Goal: Transaction & Acquisition: Purchase product/service

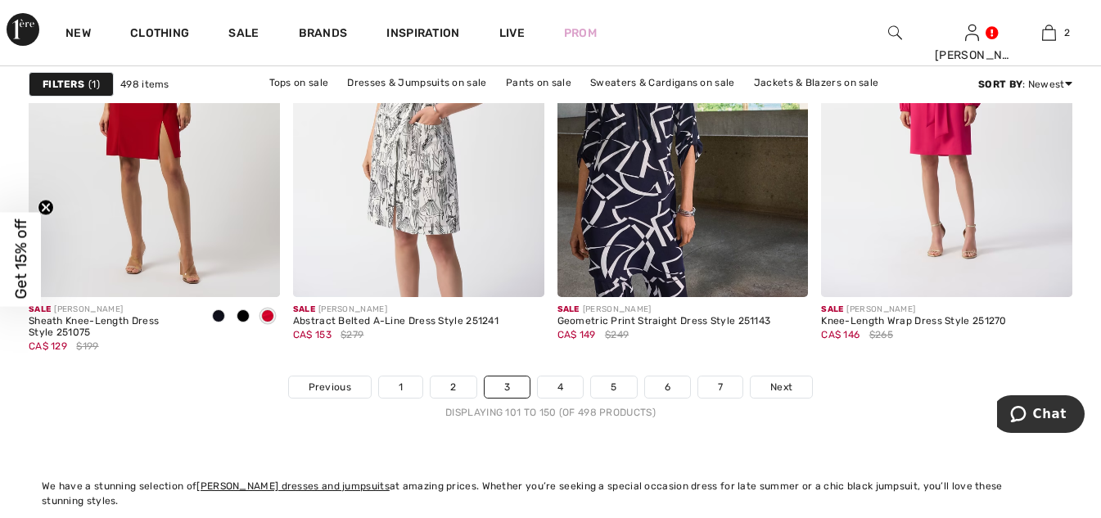
scroll to position [7039, 0]
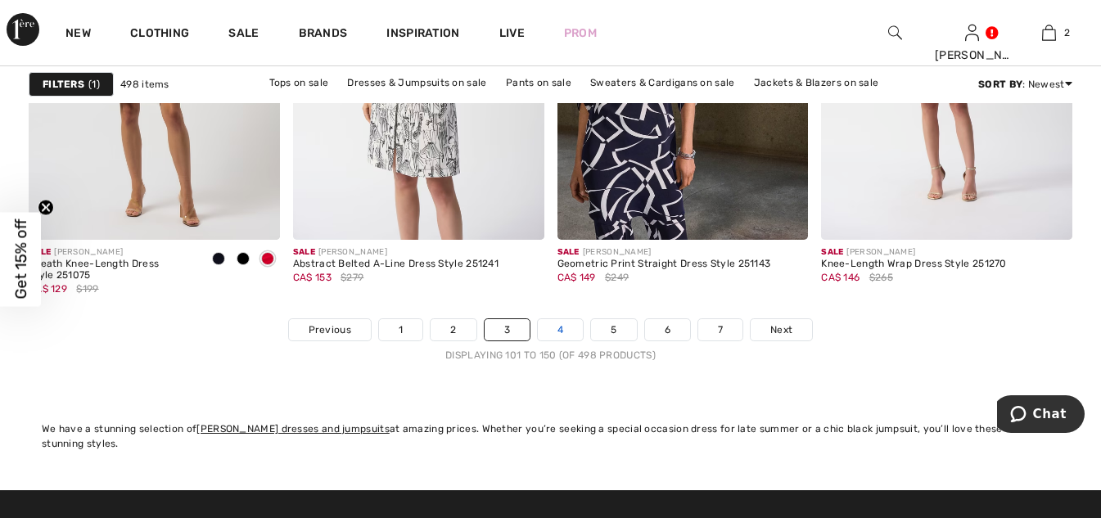
click at [553, 331] on link "4" at bounding box center [560, 329] width 45 height 21
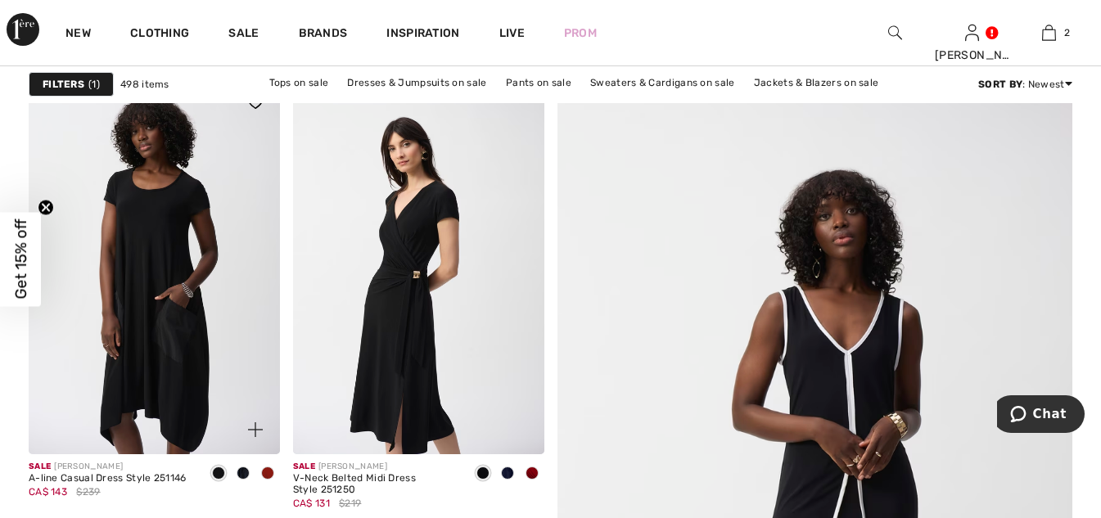
click at [243, 472] on span at bounding box center [243, 473] width 13 height 13
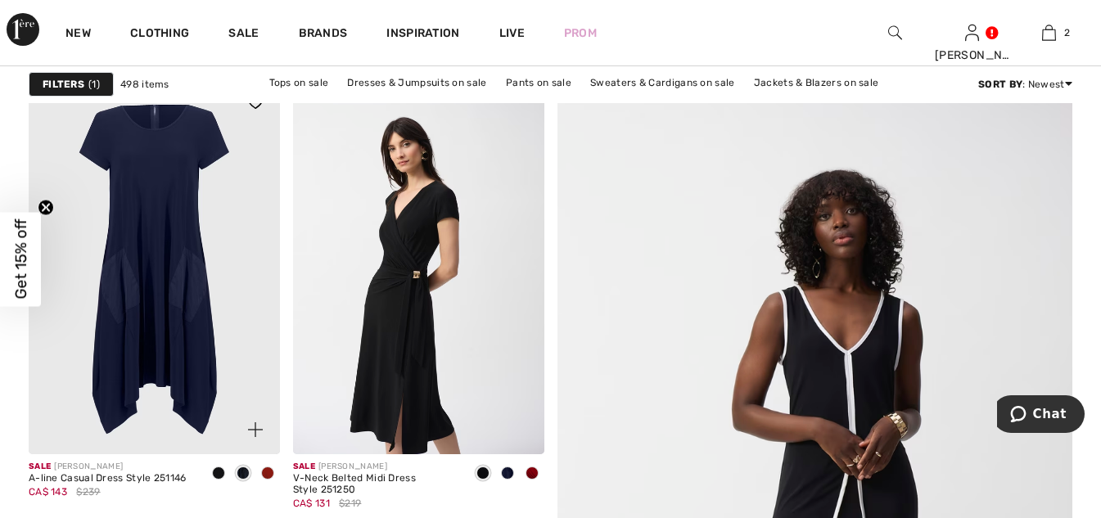
click at [271, 477] on span at bounding box center [267, 473] width 13 height 13
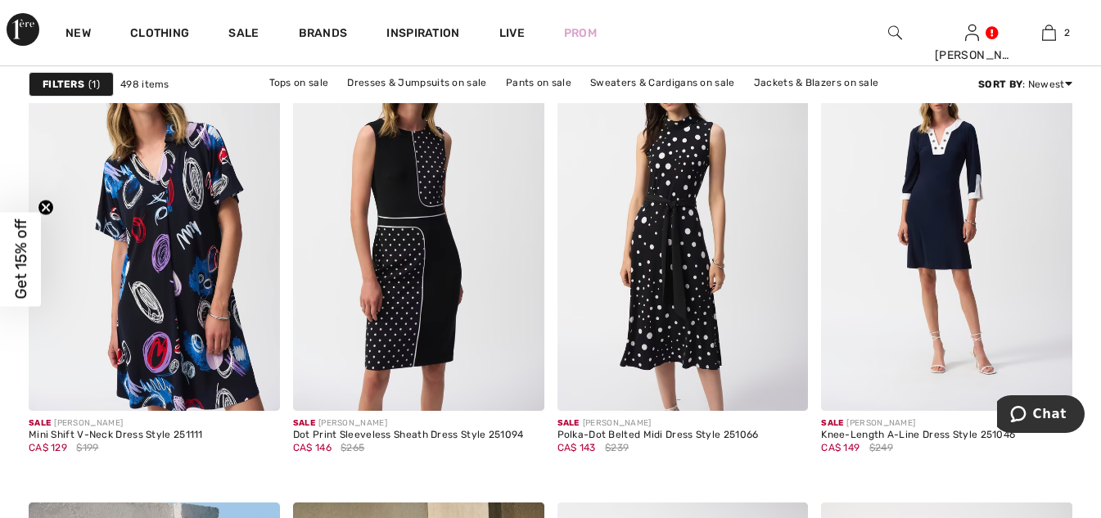
scroll to position [2701, 0]
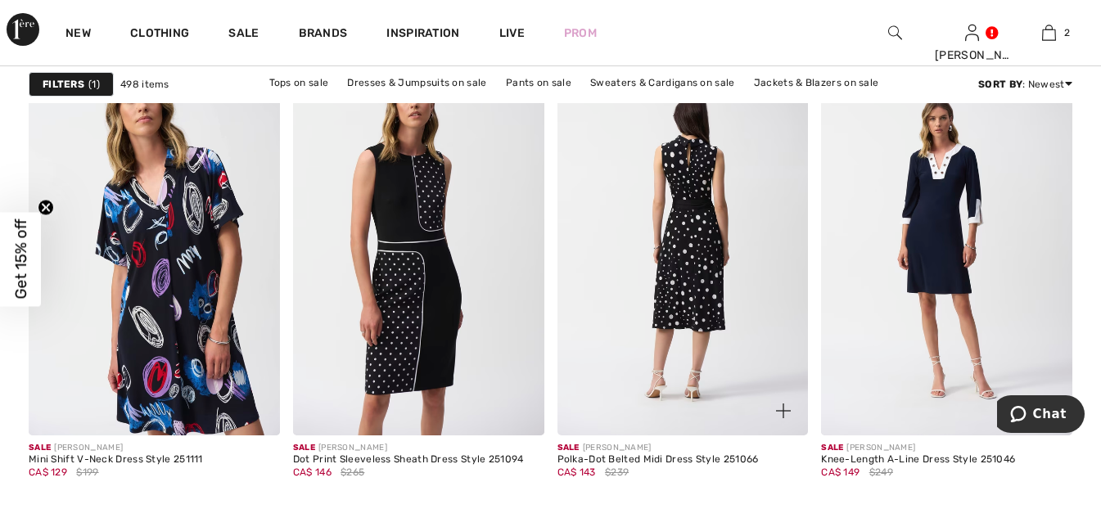
click at [679, 301] on img at bounding box center [682, 246] width 251 height 377
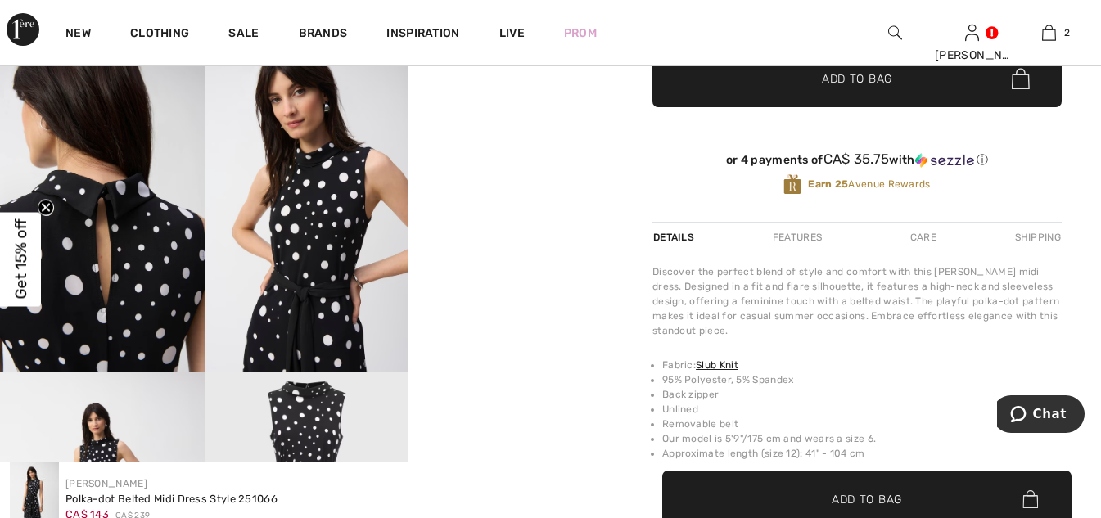
scroll to position [491, 0]
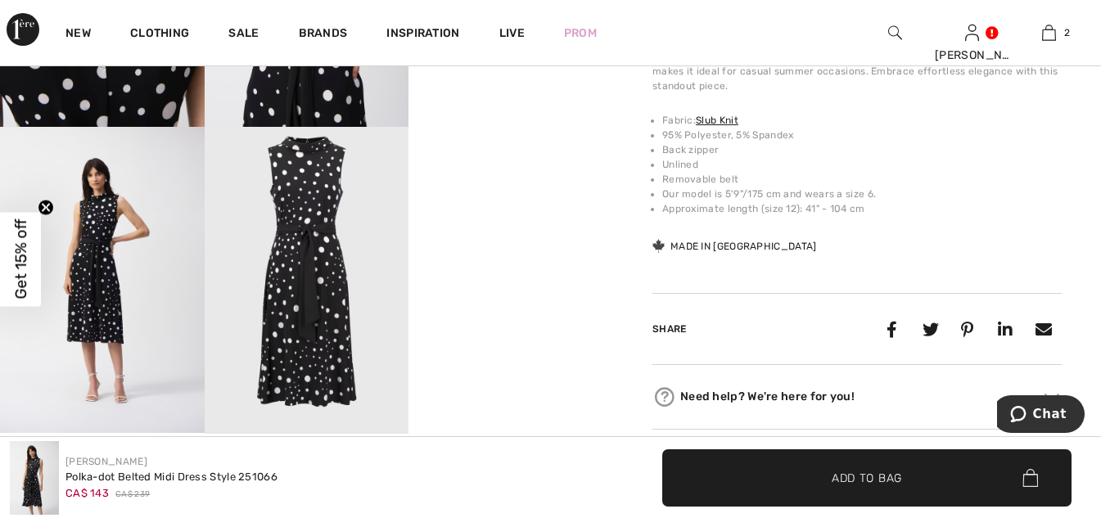
click at [306, 258] on img at bounding box center [307, 280] width 205 height 306
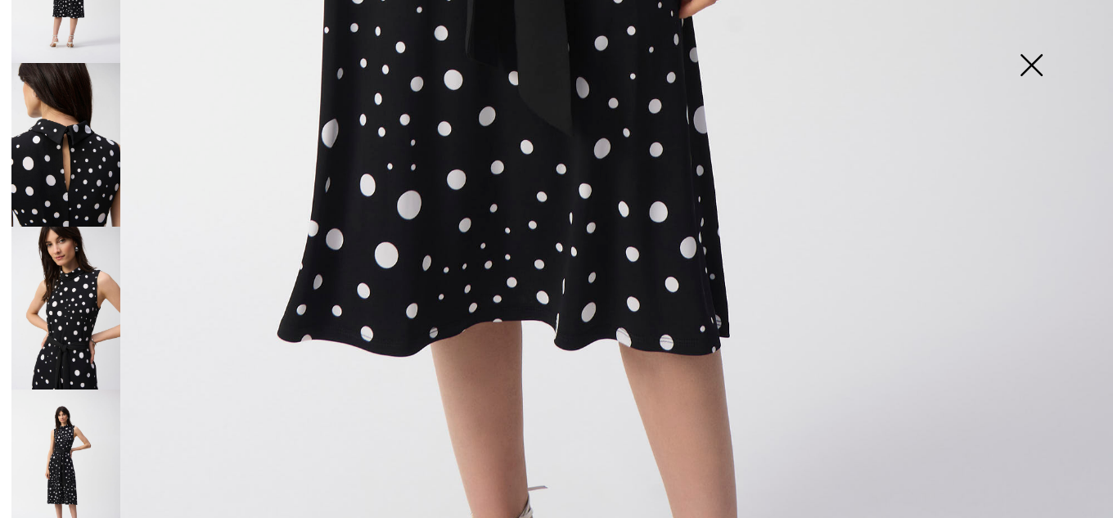
scroll to position [327, 0]
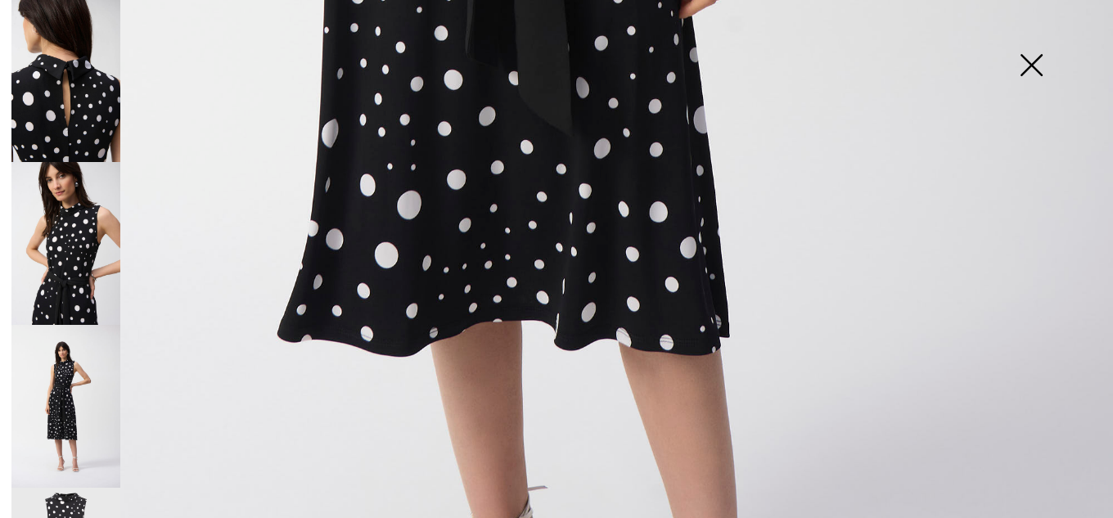
click at [66, 365] on img at bounding box center [65, 406] width 109 height 163
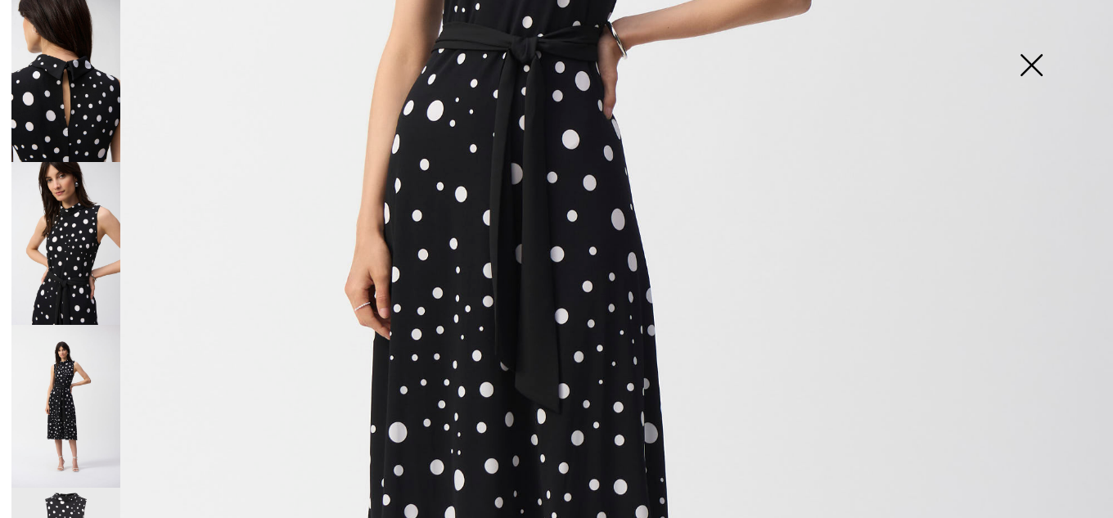
scroll to position [640, 0]
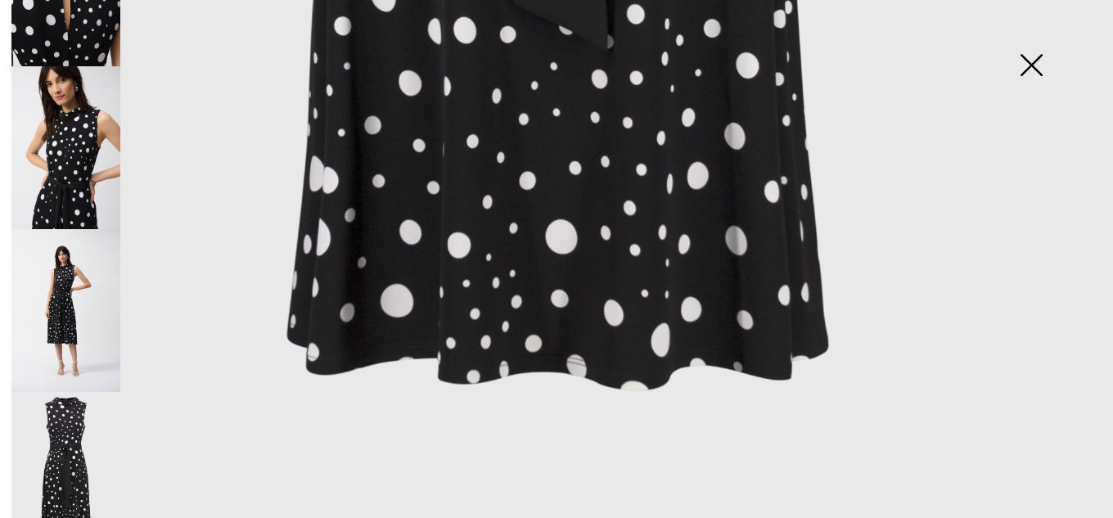
scroll to position [424, 0]
click at [74, 419] on img at bounding box center [65, 473] width 109 height 164
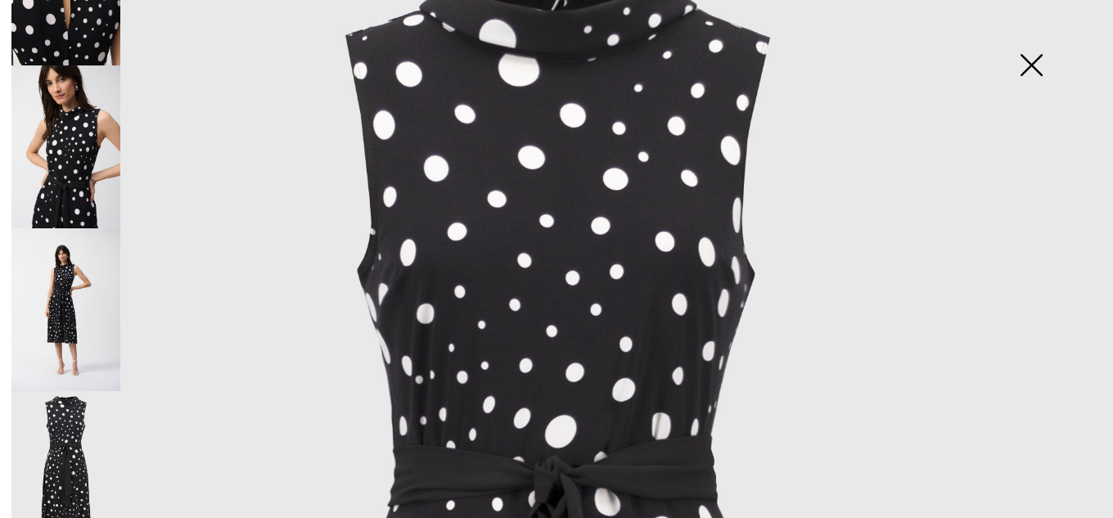
scroll to position [0, 0]
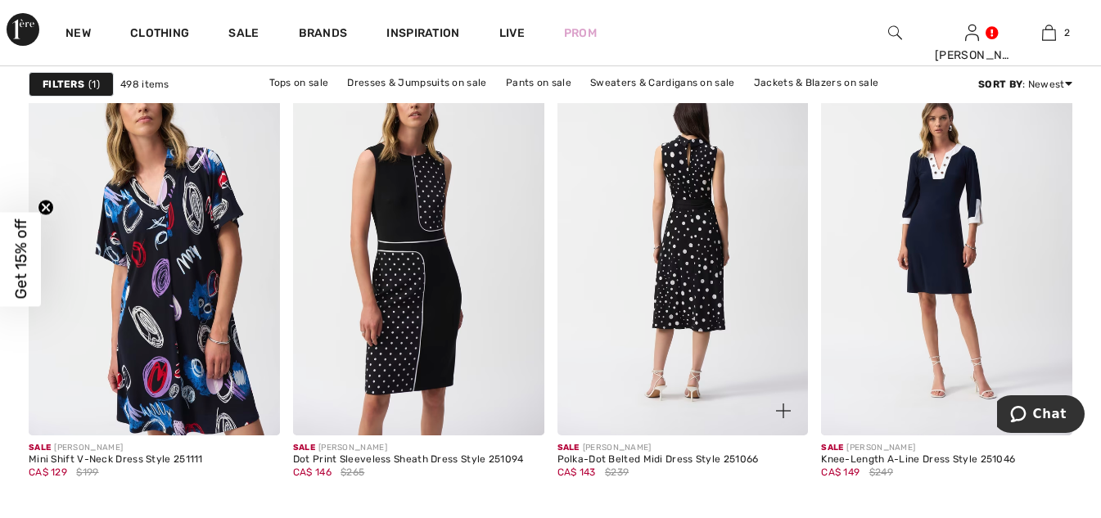
click at [696, 325] on img at bounding box center [682, 246] width 251 height 377
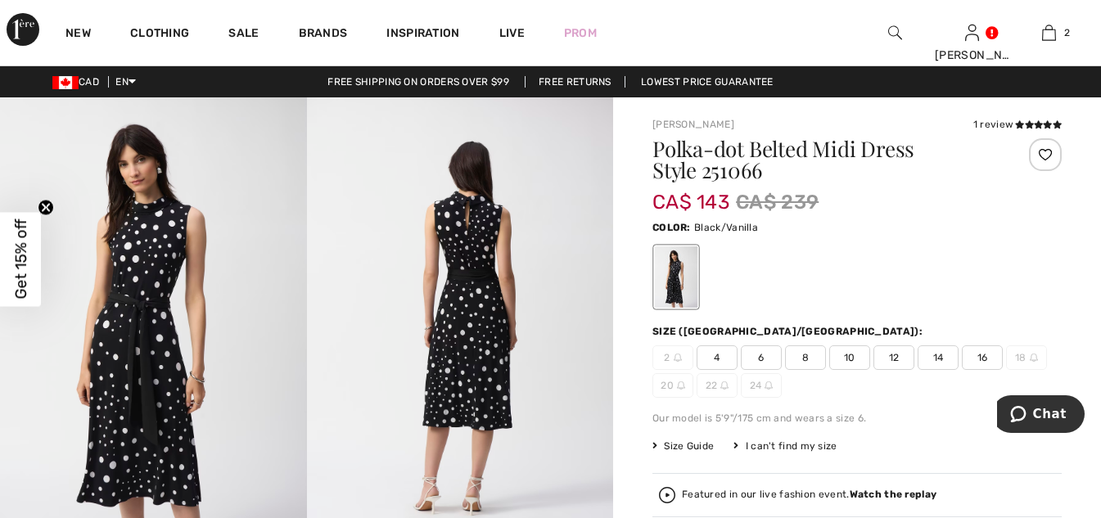
click at [940, 366] on span "14" at bounding box center [938, 357] width 41 height 25
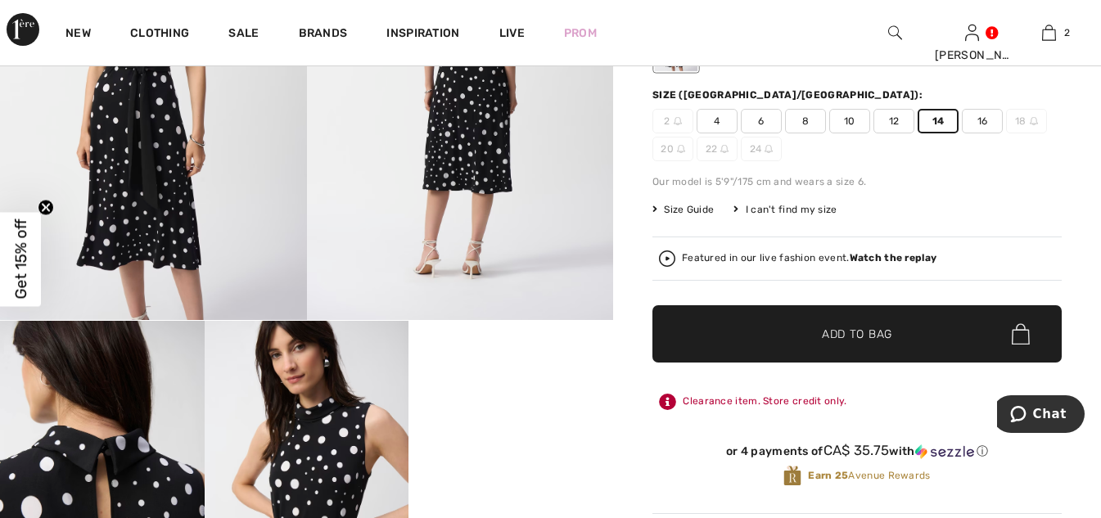
scroll to position [246, 0]
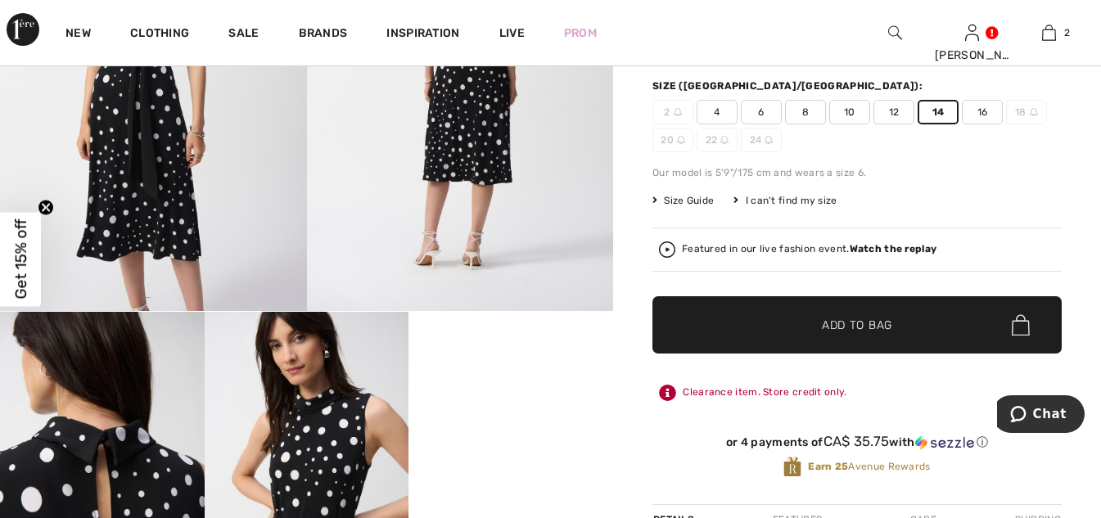
click at [842, 322] on span "Add to Bag" at bounding box center [857, 325] width 70 height 17
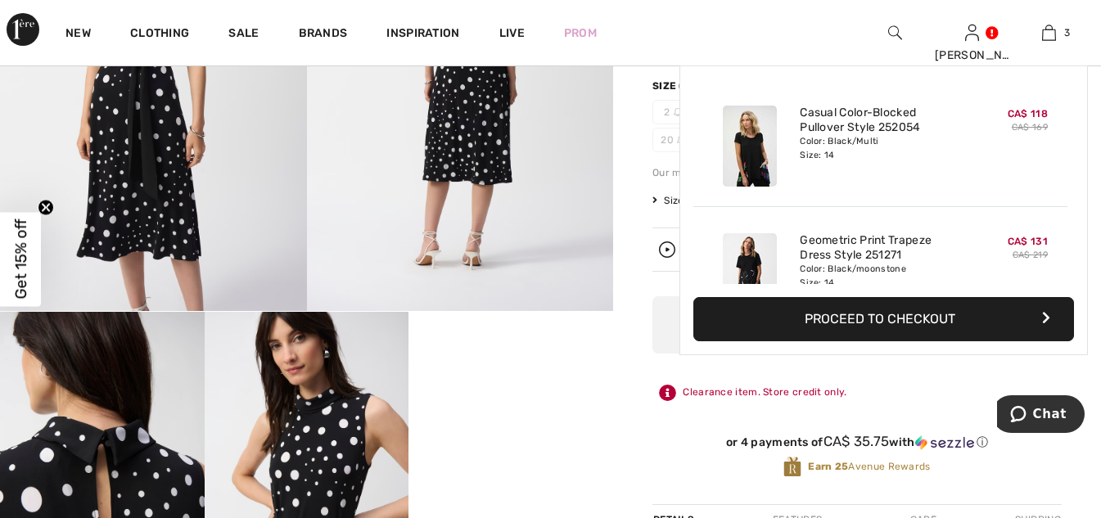
scroll to position [0, 0]
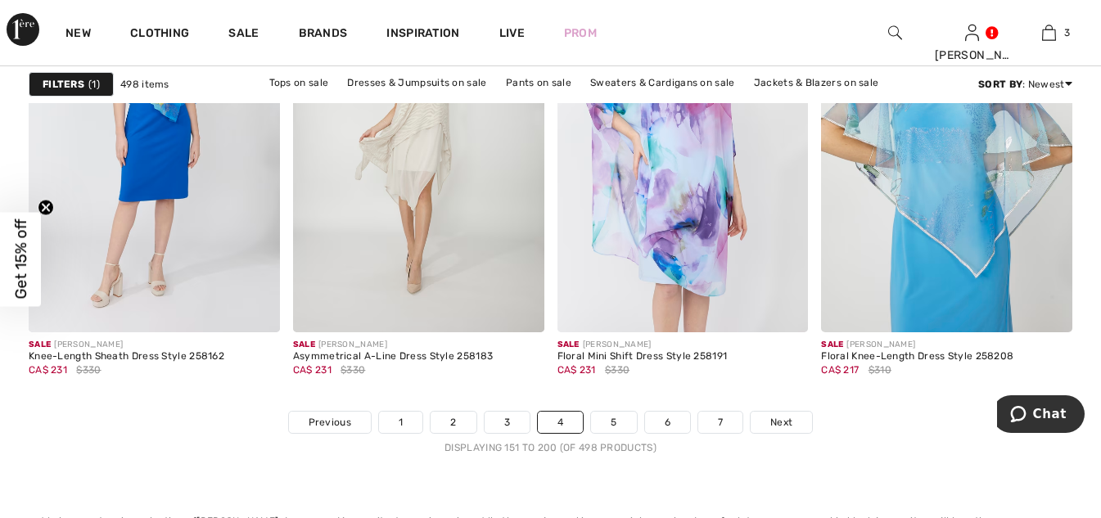
scroll to position [7121, 0]
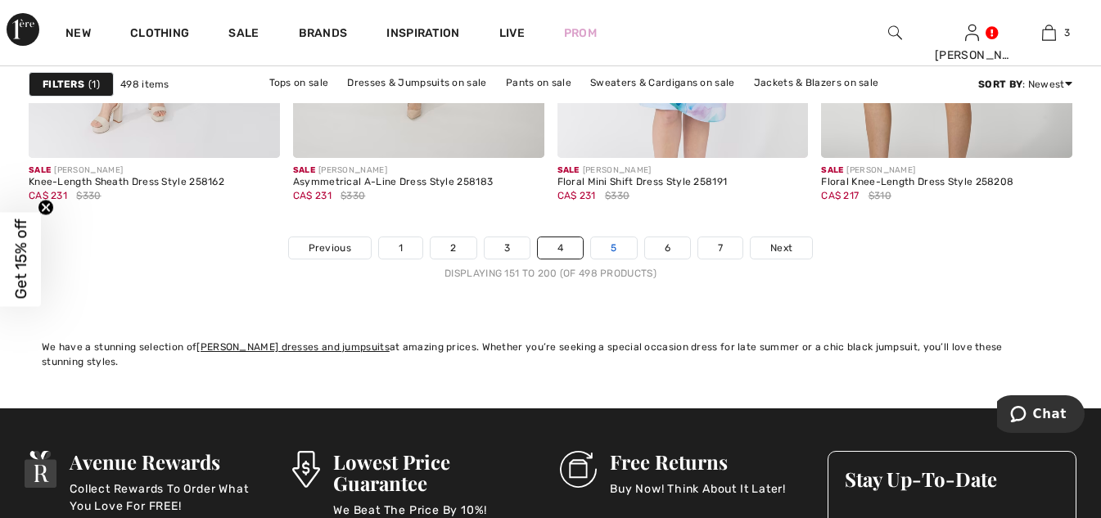
click at [625, 249] on link "5" at bounding box center [613, 247] width 45 height 21
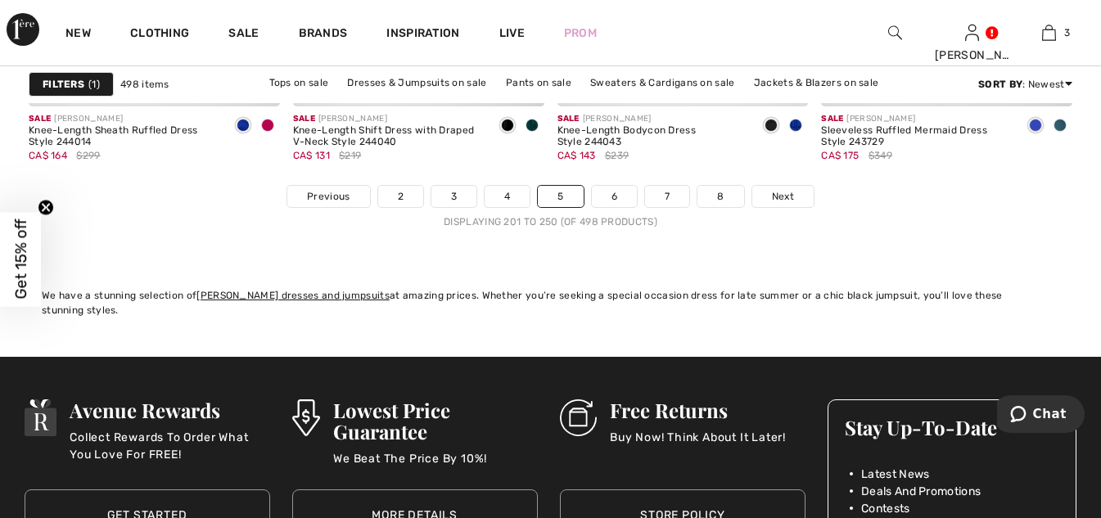
scroll to position [7203, 0]
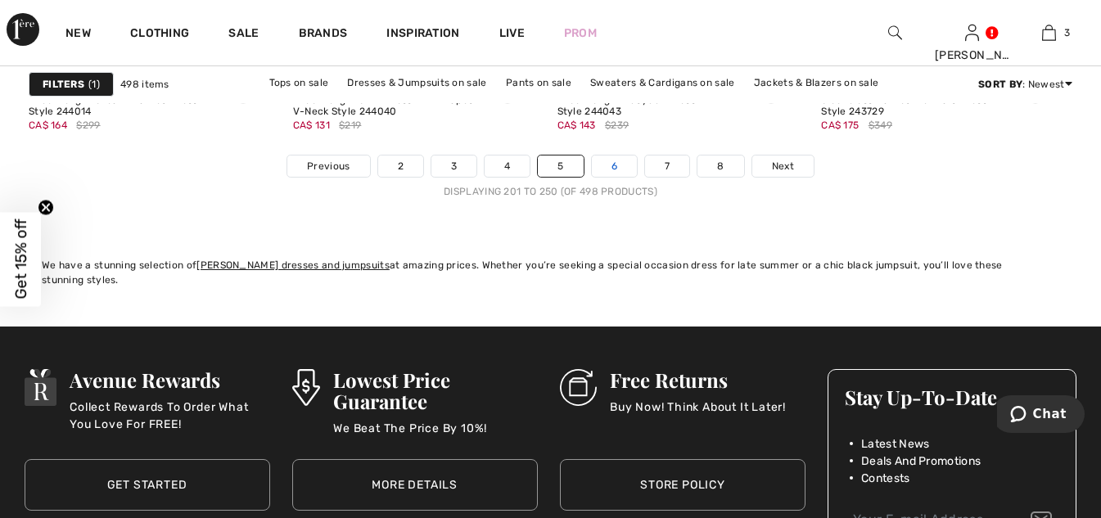
click at [616, 160] on link "6" at bounding box center [614, 166] width 45 height 21
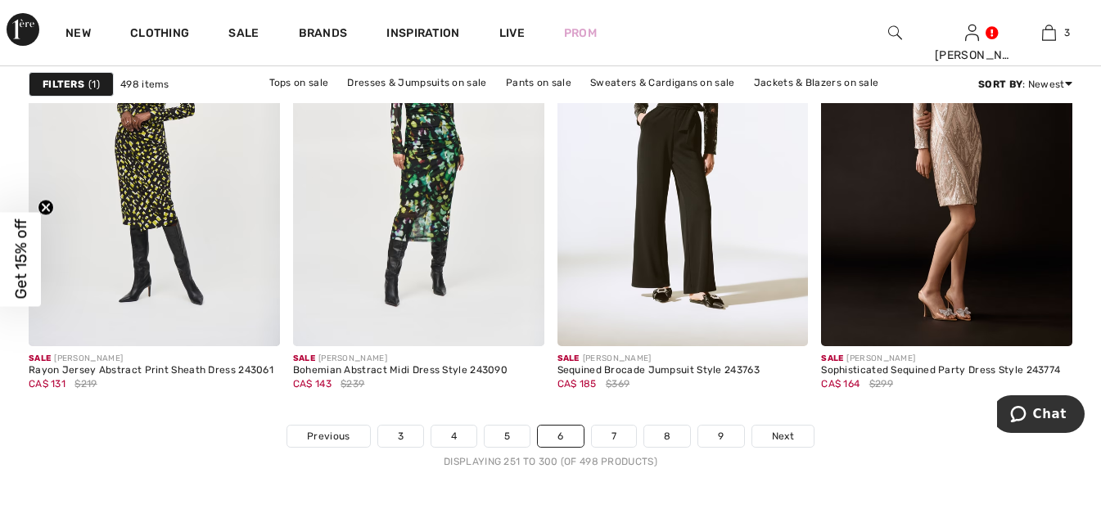
scroll to position [6957, 0]
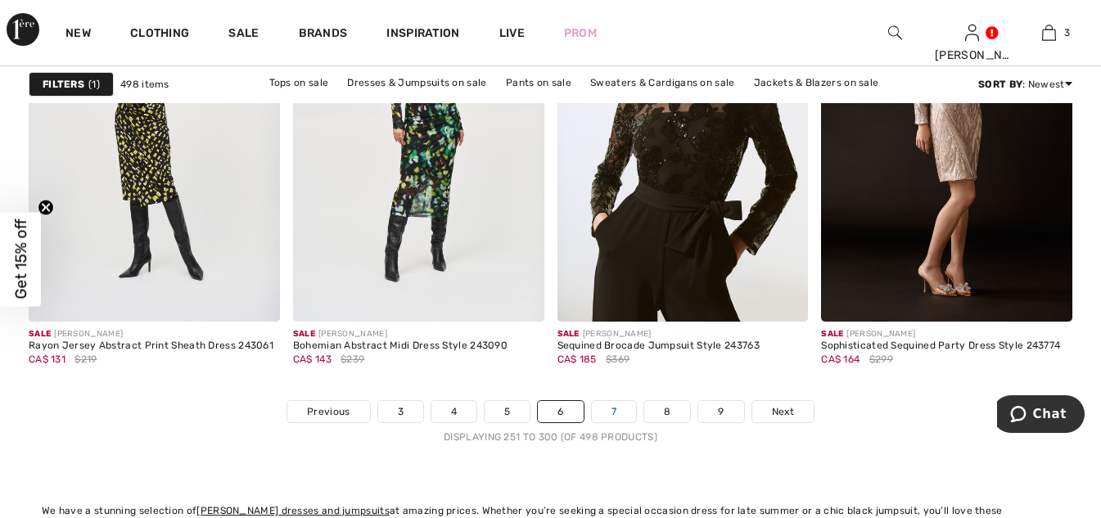
click at [615, 417] on link "7" at bounding box center [614, 411] width 44 height 21
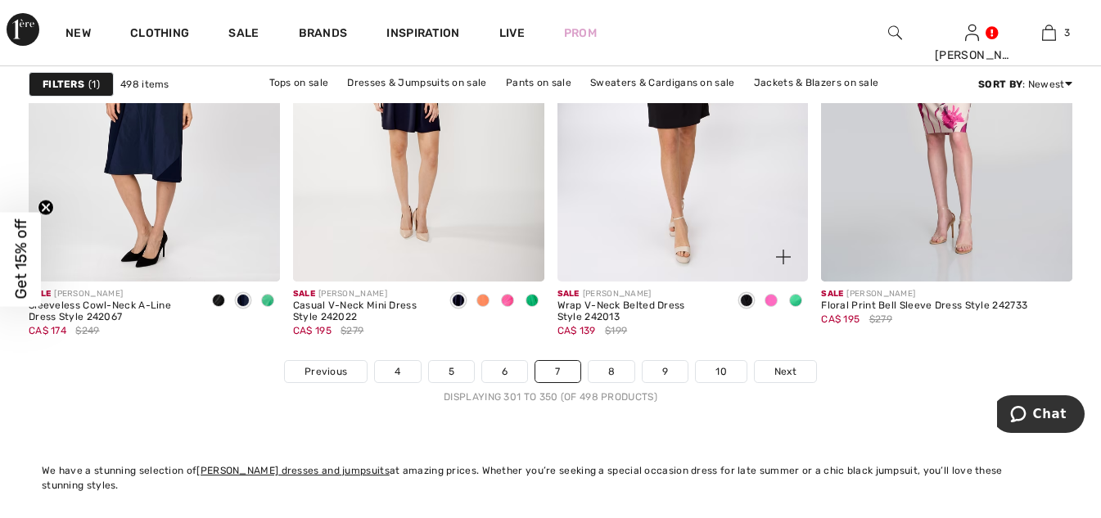
scroll to position [7039, 0]
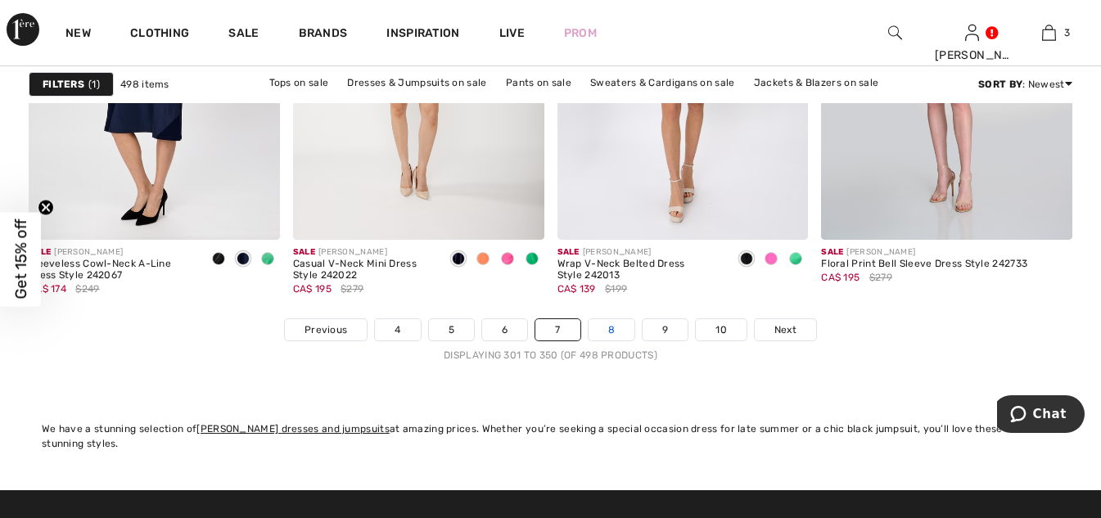
click at [621, 331] on link "8" at bounding box center [612, 329] width 46 height 21
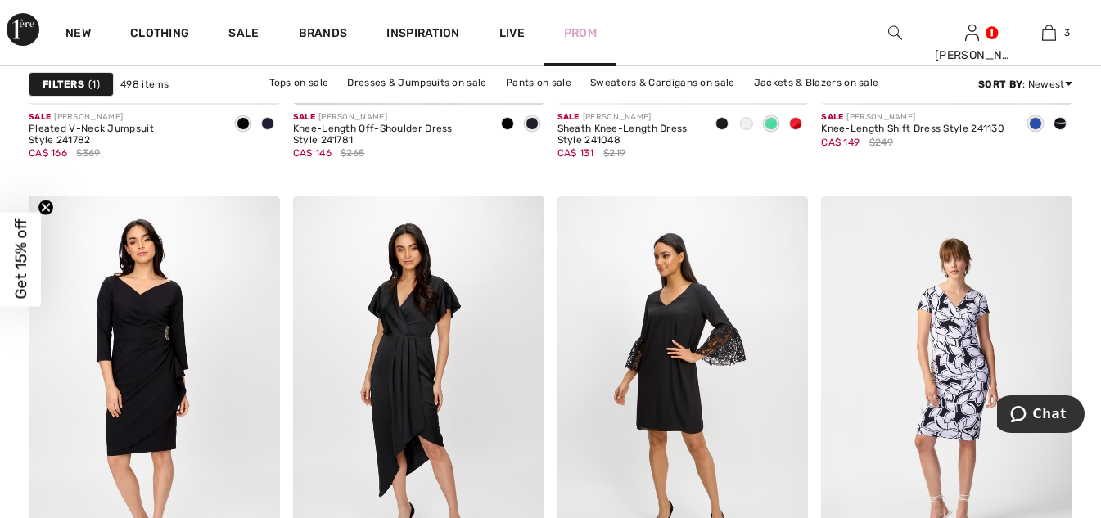
scroll to position [6221, 0]
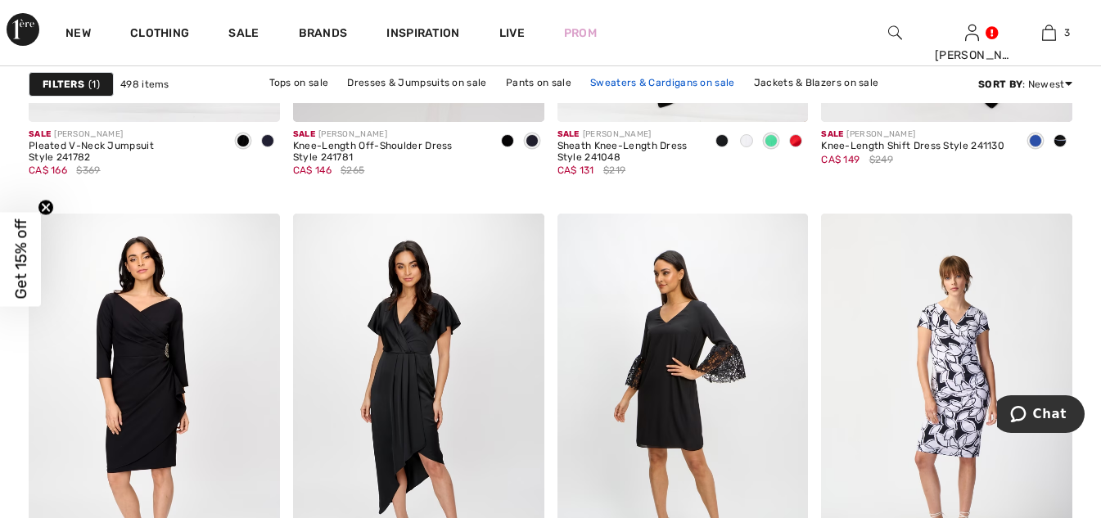
click at [685, 83] on link "Sweaters & Cardigans on sale" at bounding box center [662, 82] width 160 height 21
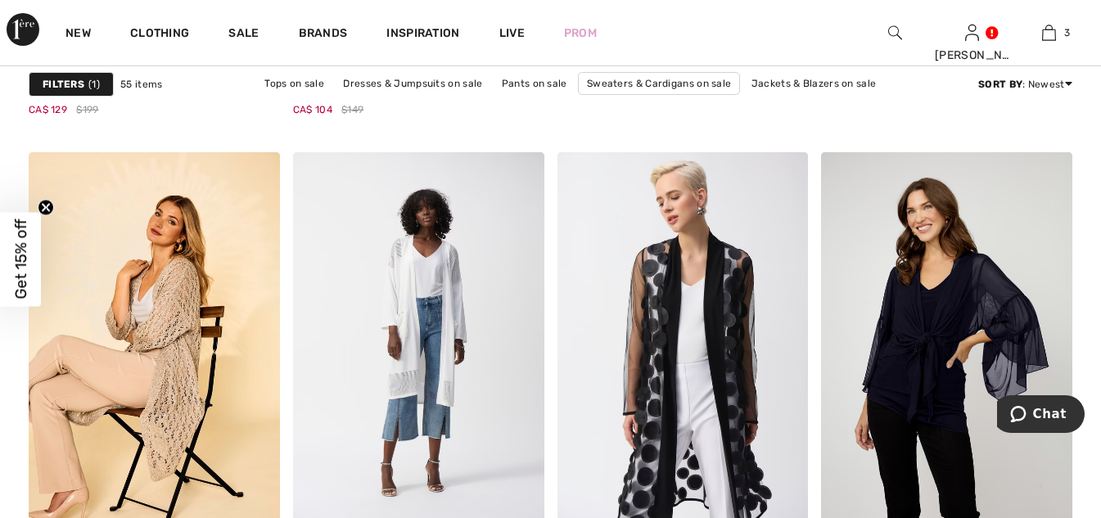
scroll to position [2701, 0]
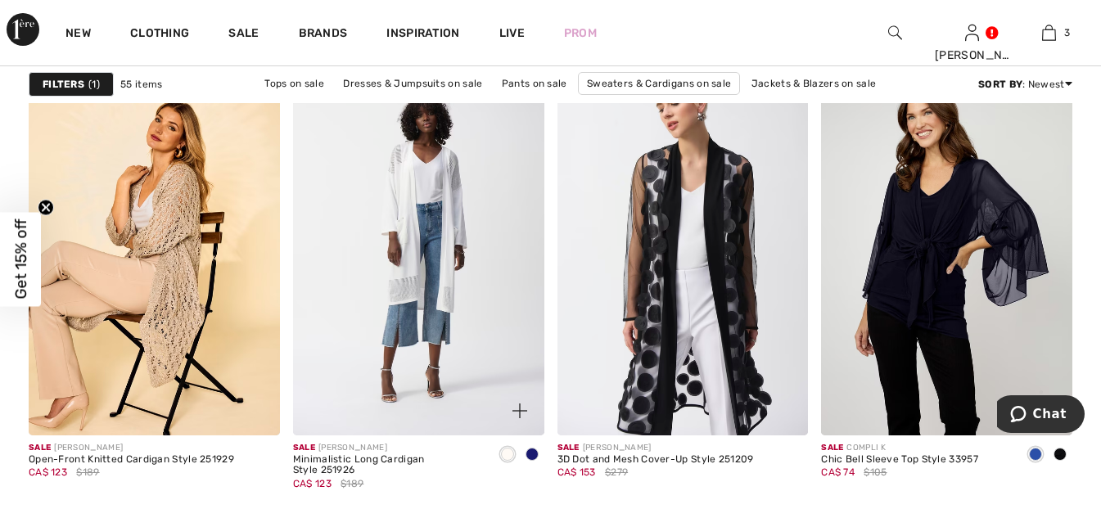
click at [538, 452] on span at bounding box center [531, 454] width 13 height 13
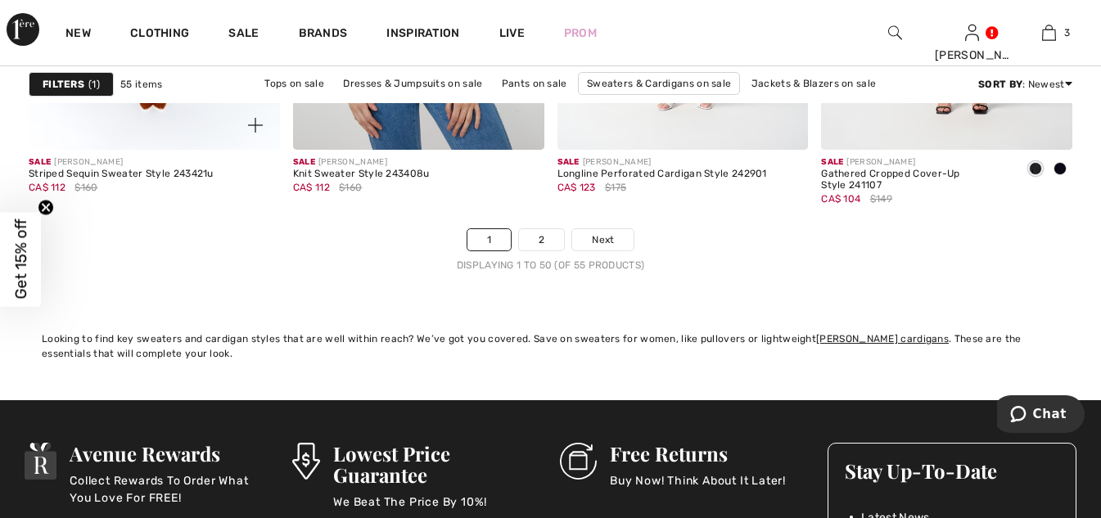
scroll to position [7039, 0]
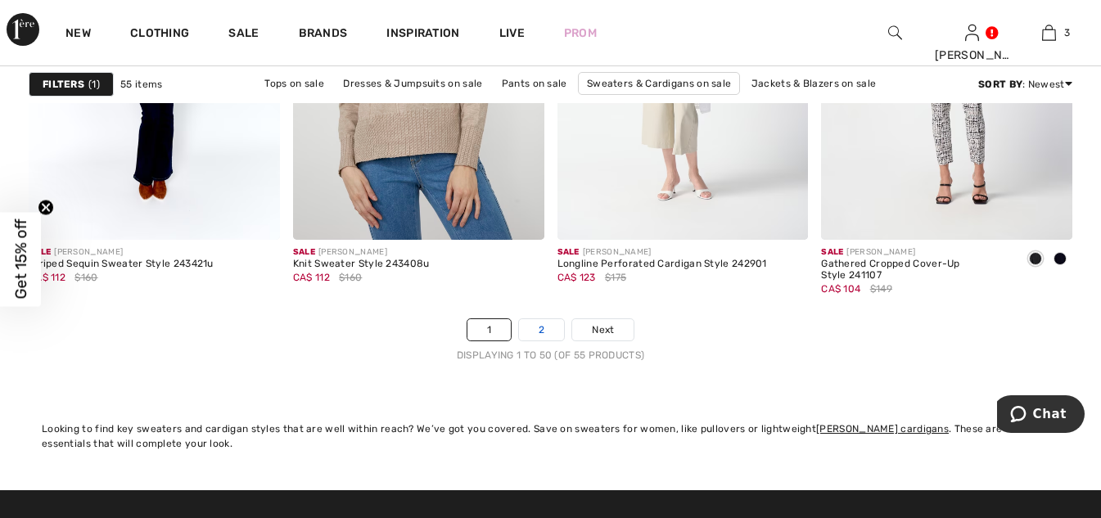
click at [546, 336] on link "2" at bounding box center [541, 329] width 45 height 21
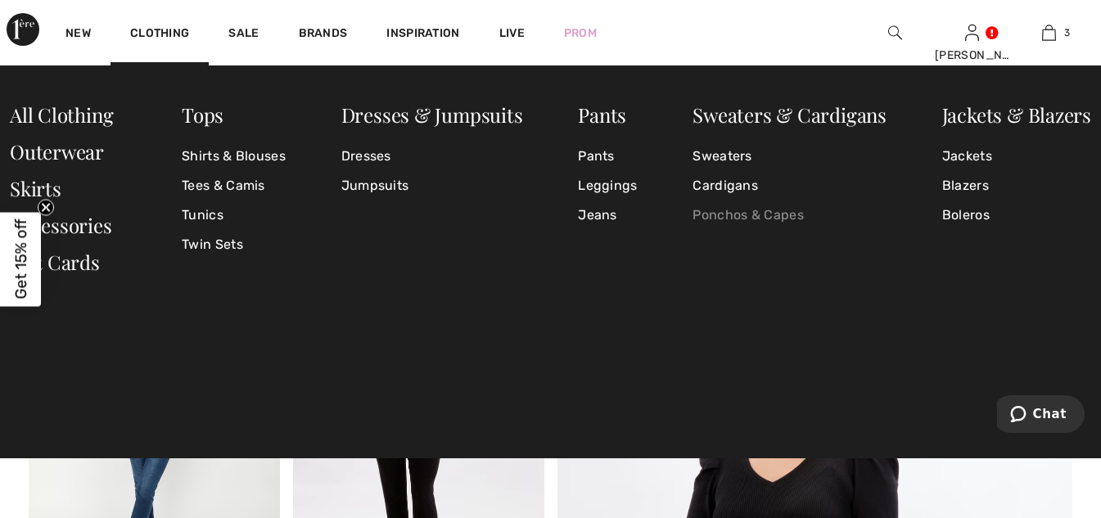
click at [707, 210] on link "Ponchos & Capes" at bounding box center [789, 215] width 194 height 29
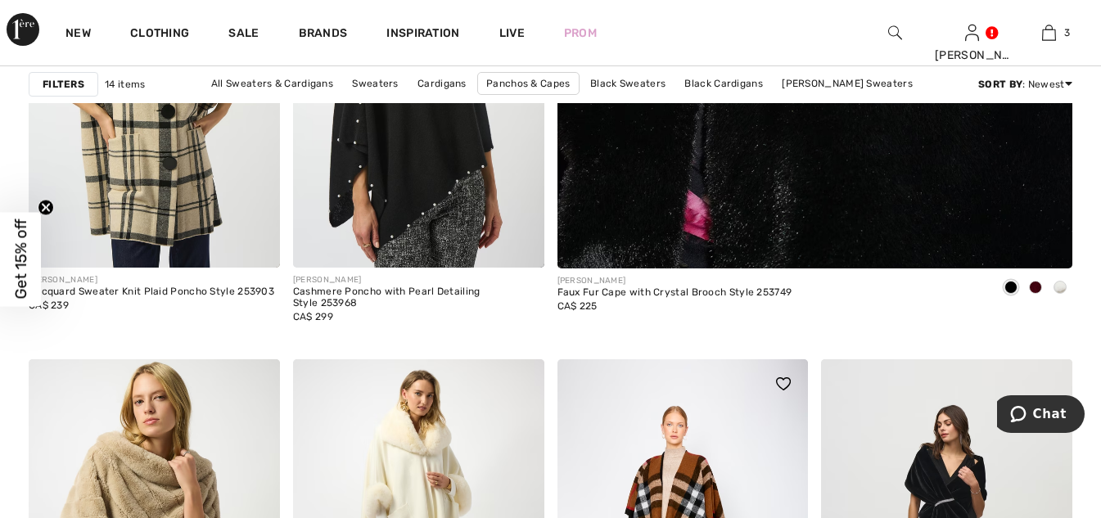
scroll to position [327, 0]
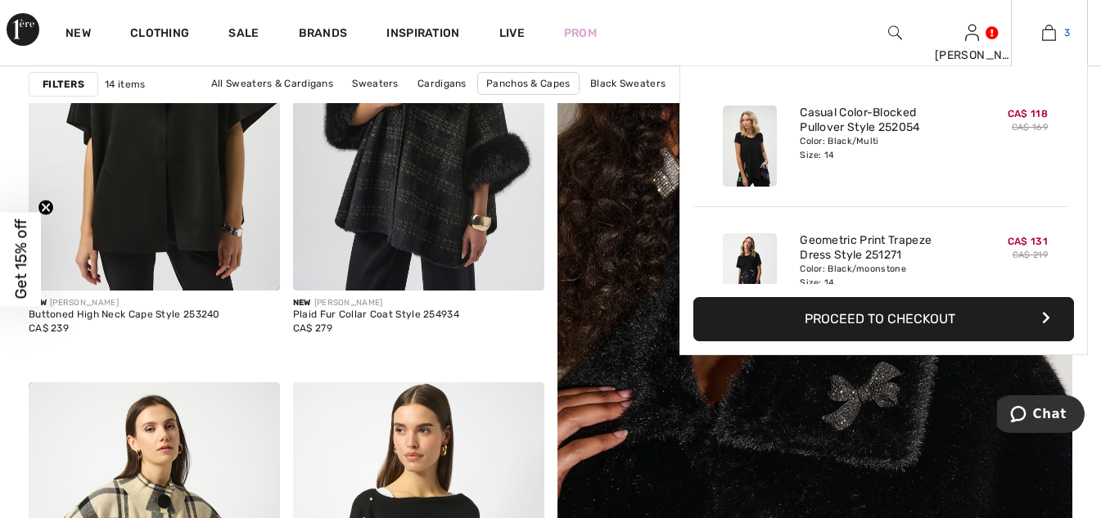
click at [1044, 36] on img at bounding box center [1049, 33] width 14 height 20
click at [1044, 35] on img at bounding box center [1049, 33] width 14 height 20
click at [1055, 27] on img at bounding box center [1049, 33] width 14 height 20
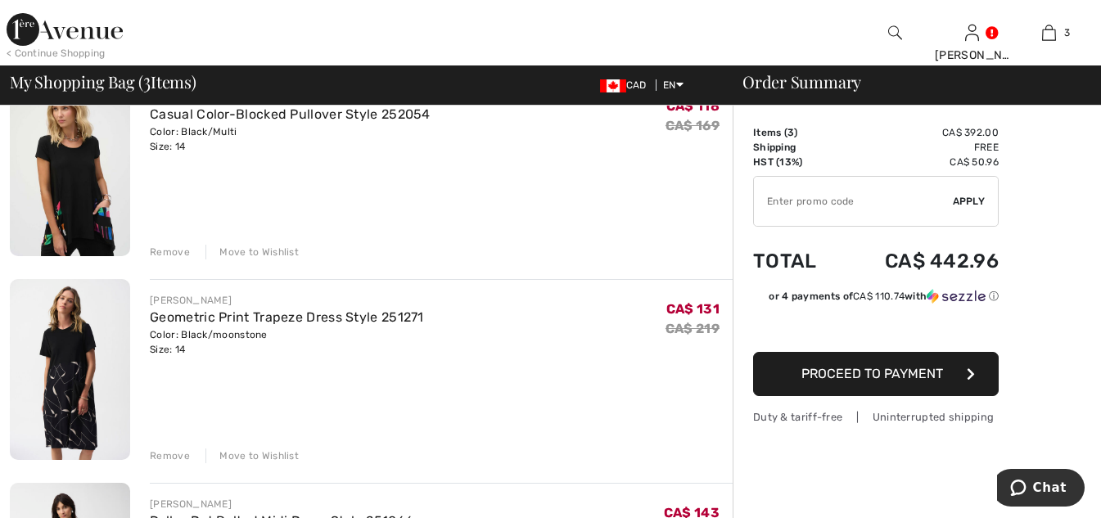
scroll to position [82, 0]
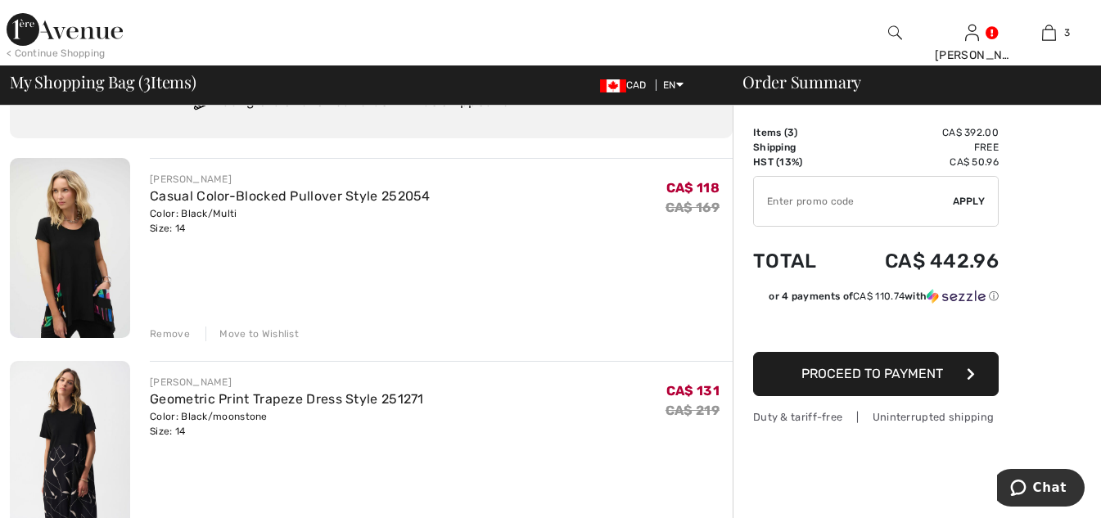
click at [169, 331] on div "Remove" at bounding box center [170, 334] width 40 height 15
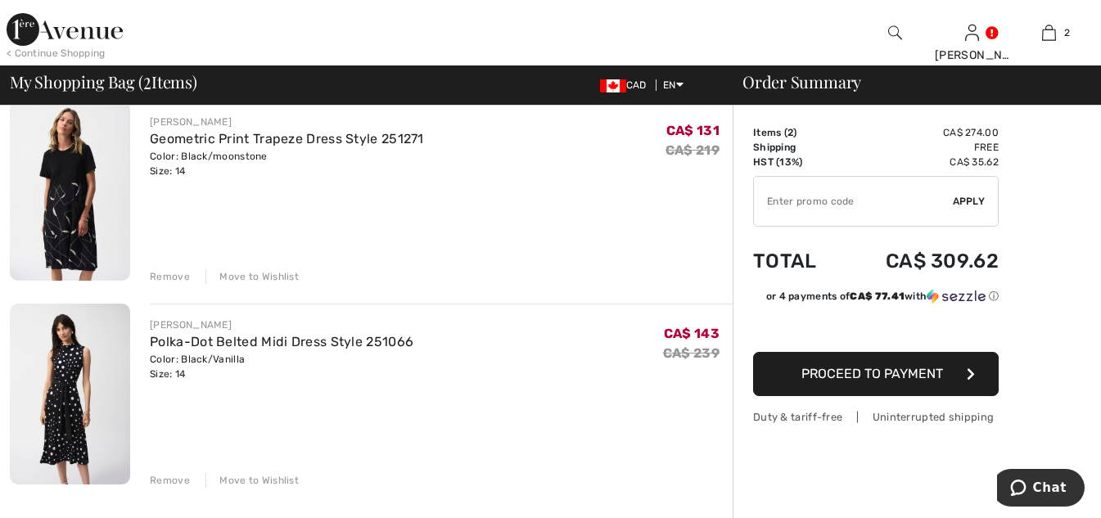
scroll to position [246, 0]
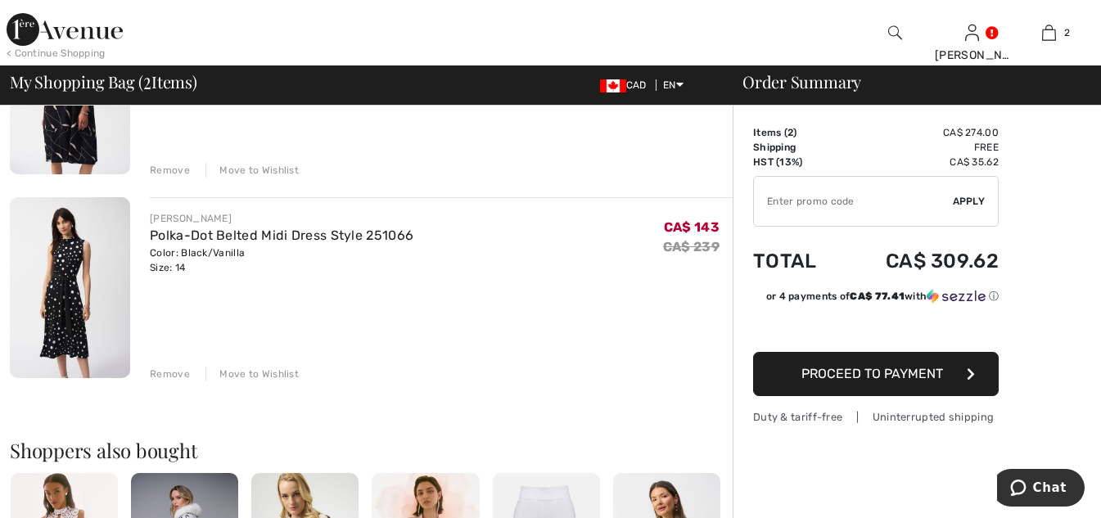
click at [178, 375] on div "Remove" at bounding box center [170, 374] width 40 height 15
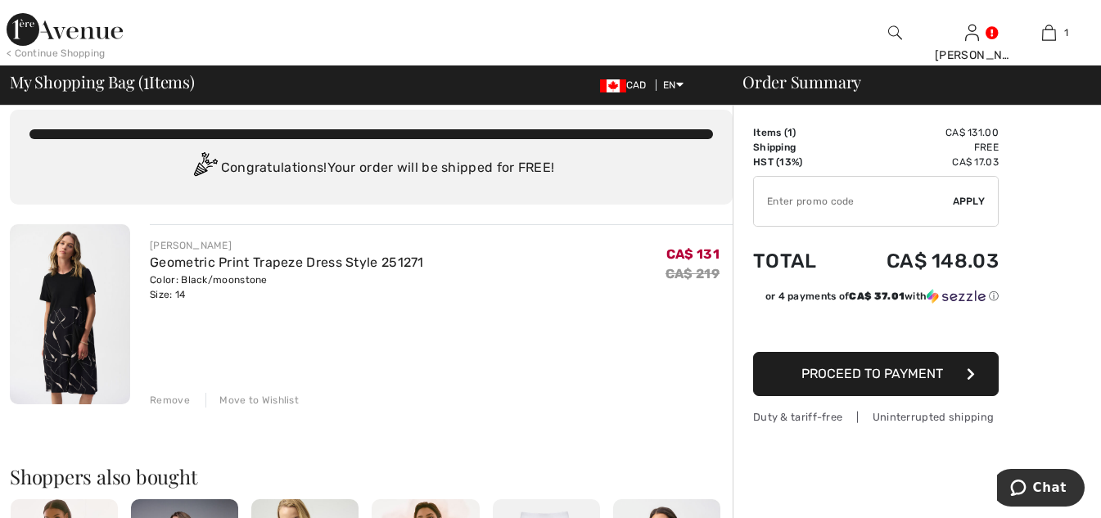
scroll to position [0, 0]
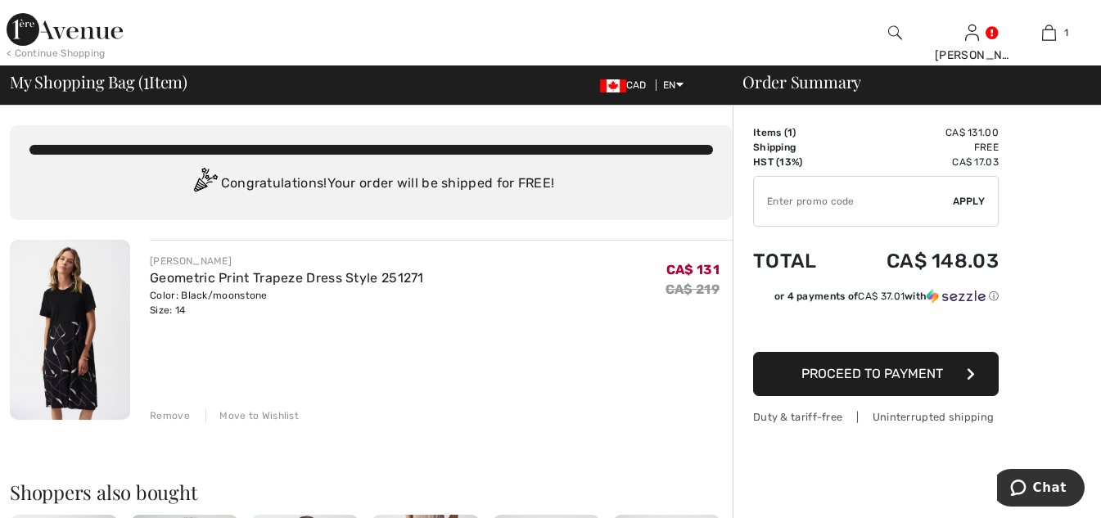
click at [864, 376] on span "Proceed to Payment" at bounding box center [872, 374] width 142 height 16
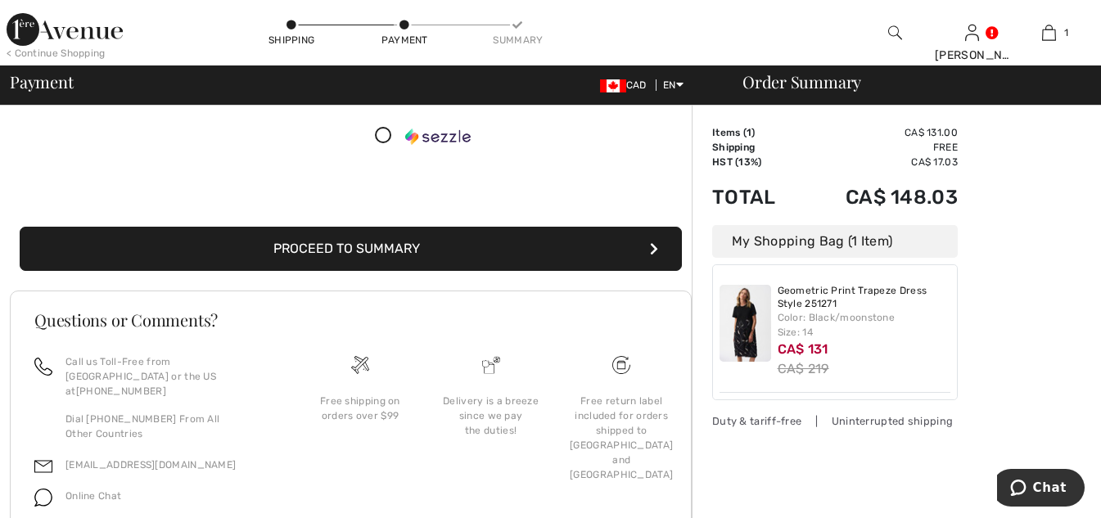
scroll to position [327, 0]
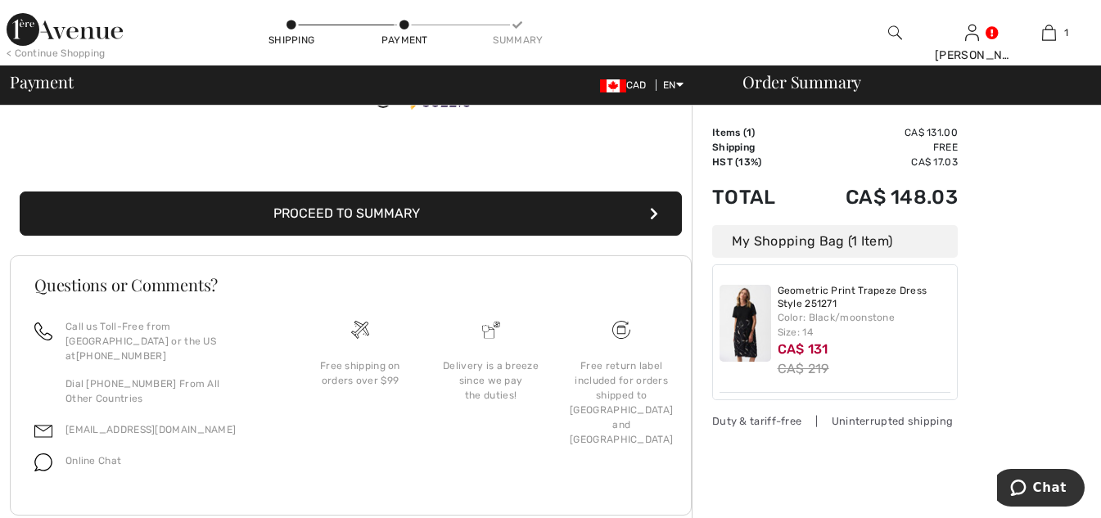
click at [375, 219] on button "Proceed to Summary" at bounding box center [351, 214] width 662 height 44
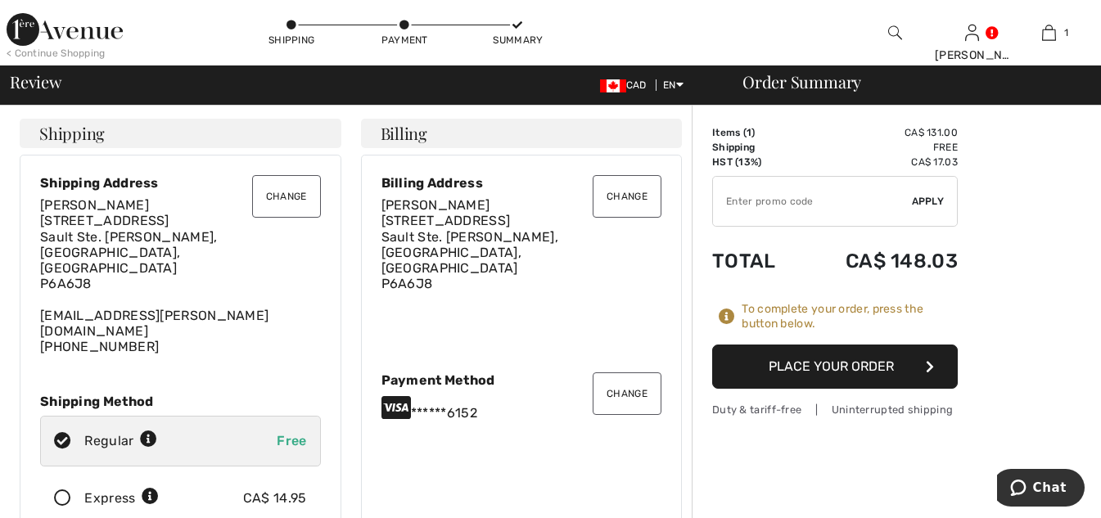
click at [834, 365] on button "Place Your Order" at bounding box center [835, 367] width 246 height 44
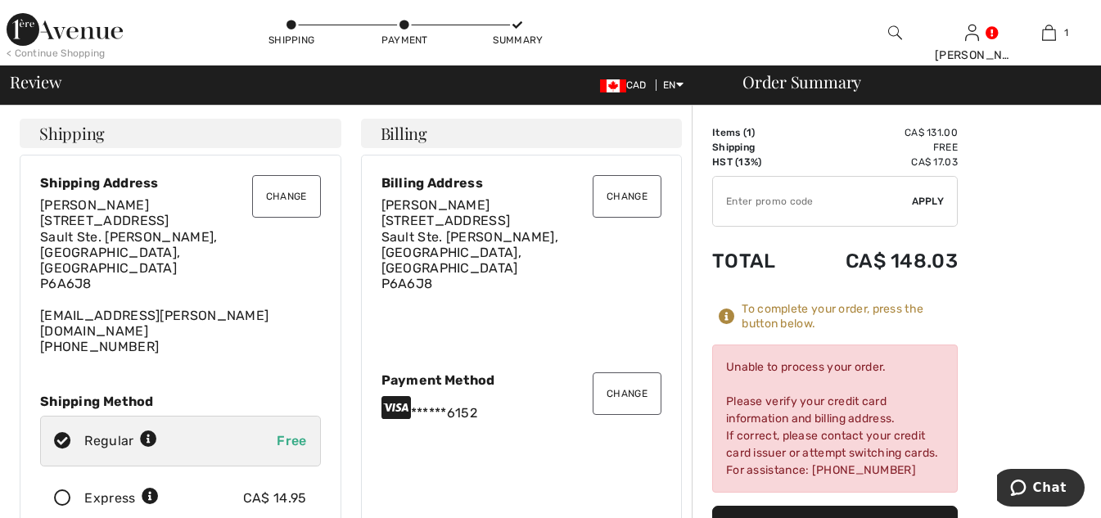
click at [648, 372] on button "Change" at bounding box center [627, 393] width 69 height 43
click at [611, 372] on button "Change" at bounding box center [627, 393] width 69 height 43
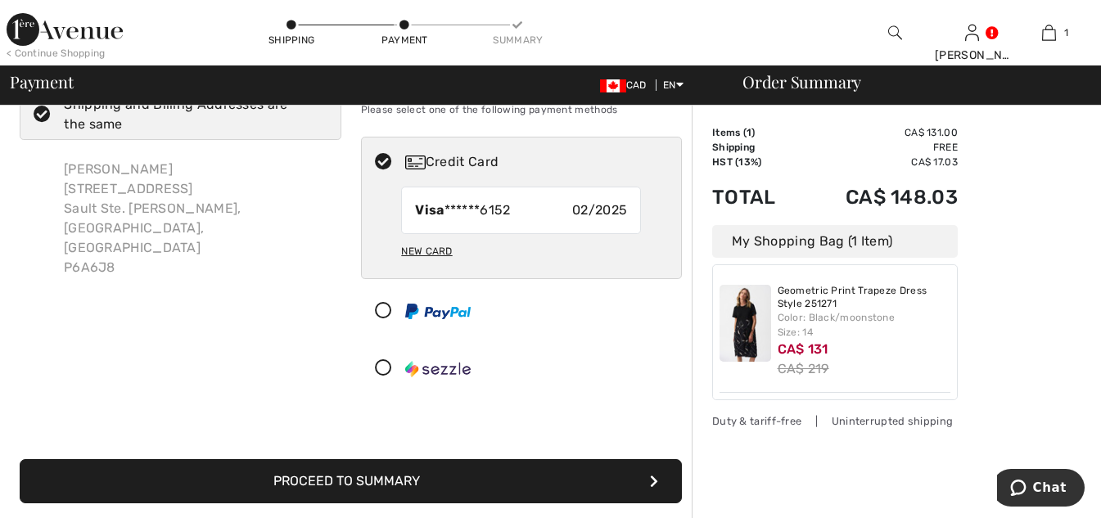
click at [445, 250] on div "New Card" at bounding box center [426, 251] width 51 height 28
radio input "true"
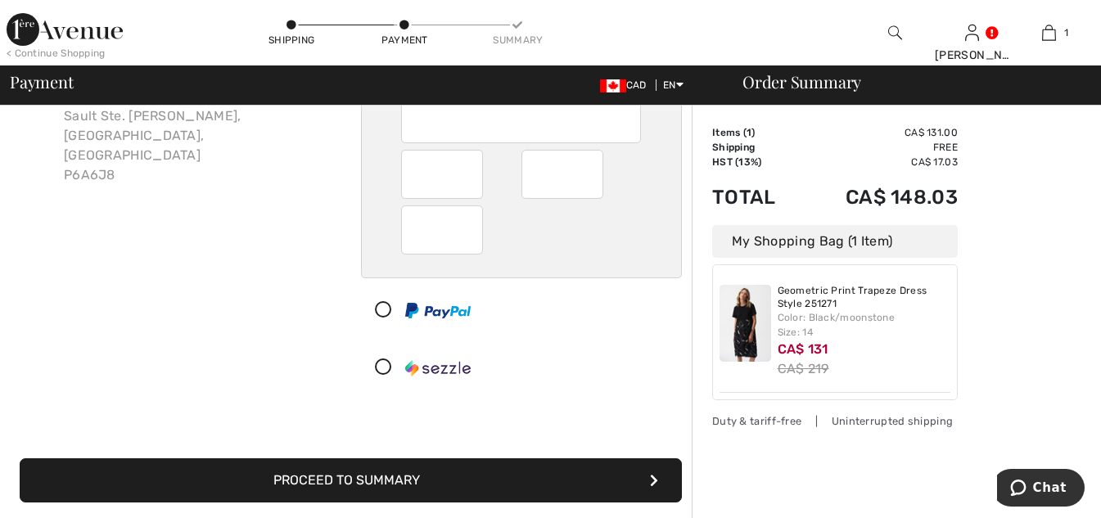
scroll to position [164, 0]
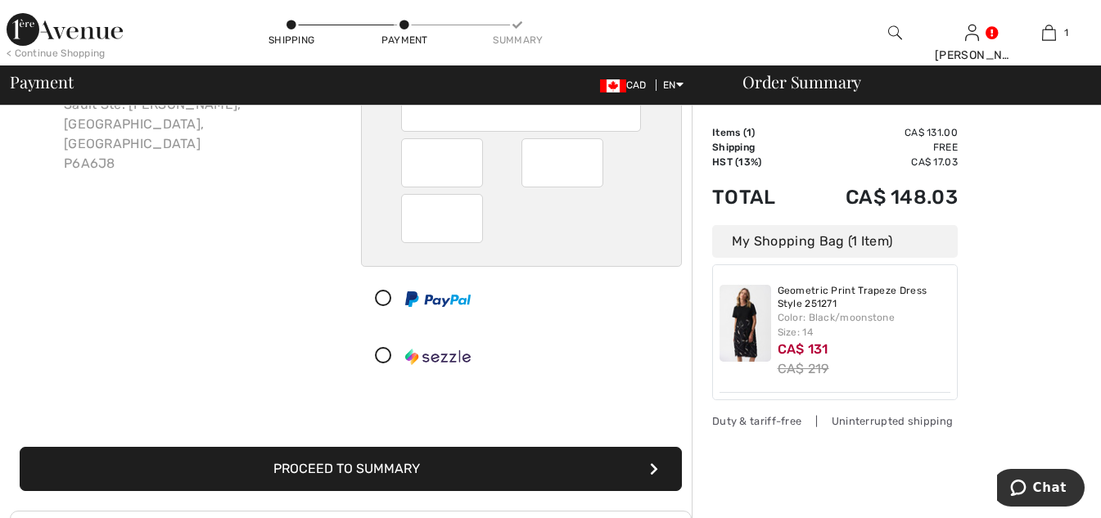
click at [397, 466] on button "Proceed to Summary" at bounding box center [351, 469] width 662 height 44
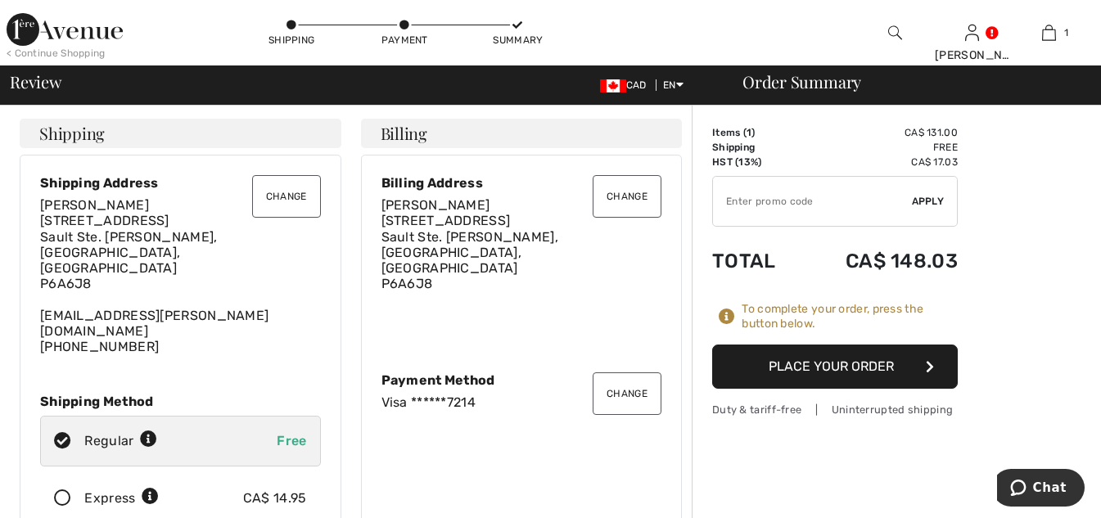
click at [840, 371] on button "Place Your Order" at bounding box center [835, 367] width 246 height 44
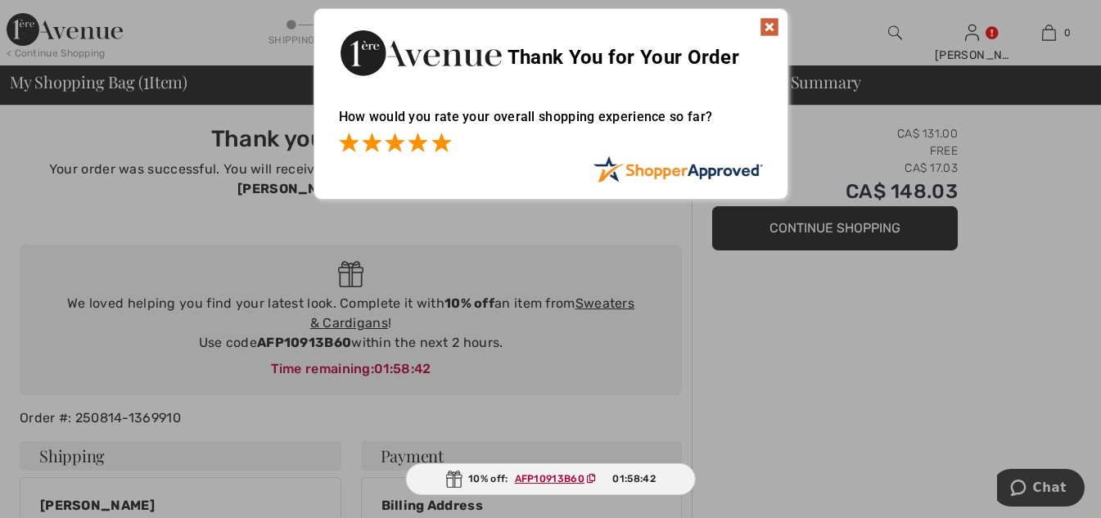
click at [438, 143] on span at bounding box center [441, 143] width 20 height 20
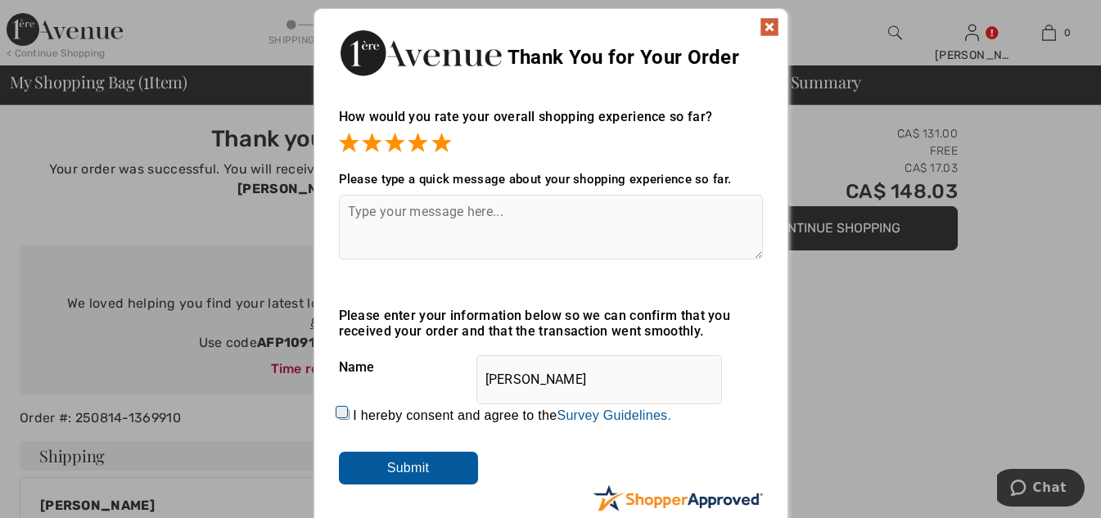
click at [1003, 393] on div "Sorry! Something went wrong. Close Thank You for Your Order How would you rate …" at bounding box center [550, 268] width 1101 height 537
click at [776, 27] on img at bounding box center [770, 27] width 20 height 20
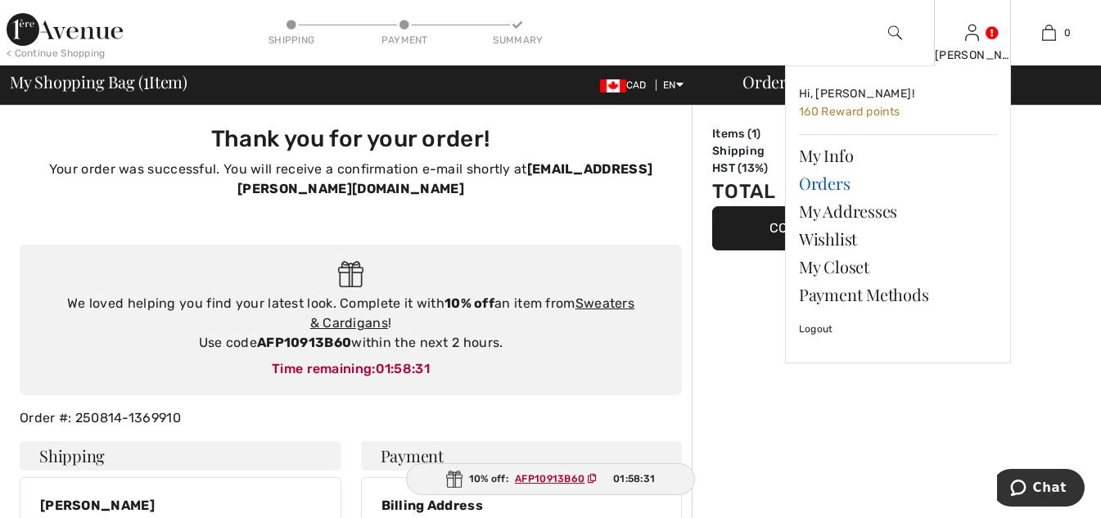
click at [837, 187] on link "Orders" at bounding box center [898, 183] width 198 height 28
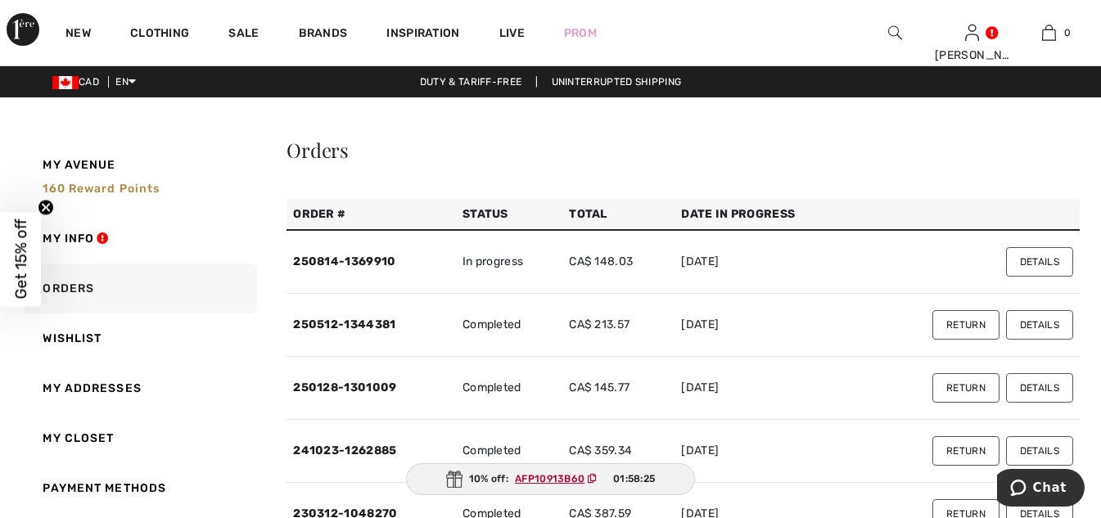
click at [1046, 262] on button "Details" at bounding box center [1039, 261] width 67 height 29
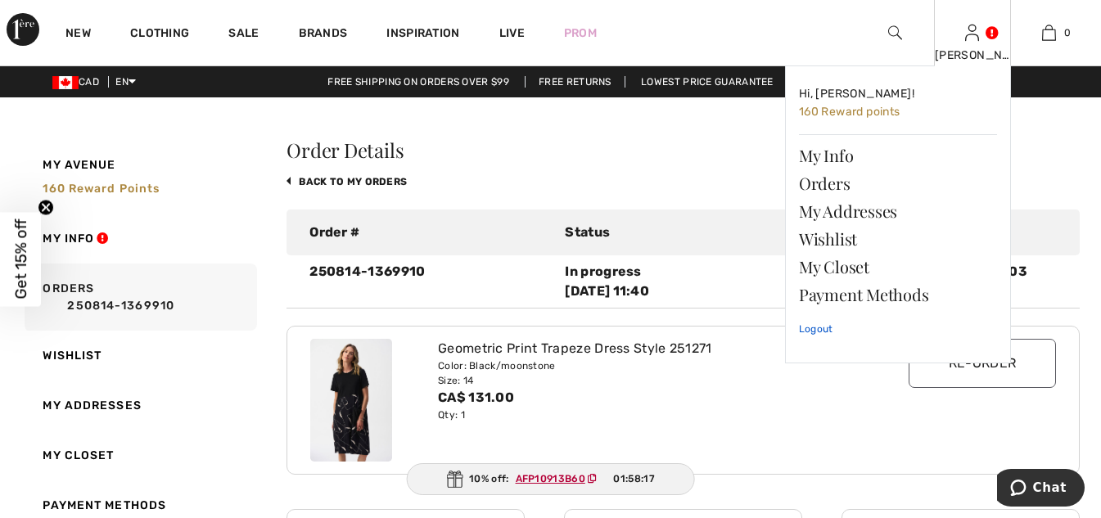
click at [823, 336] on link "Logout" at bounding box center [898, 329] width 198 height 41
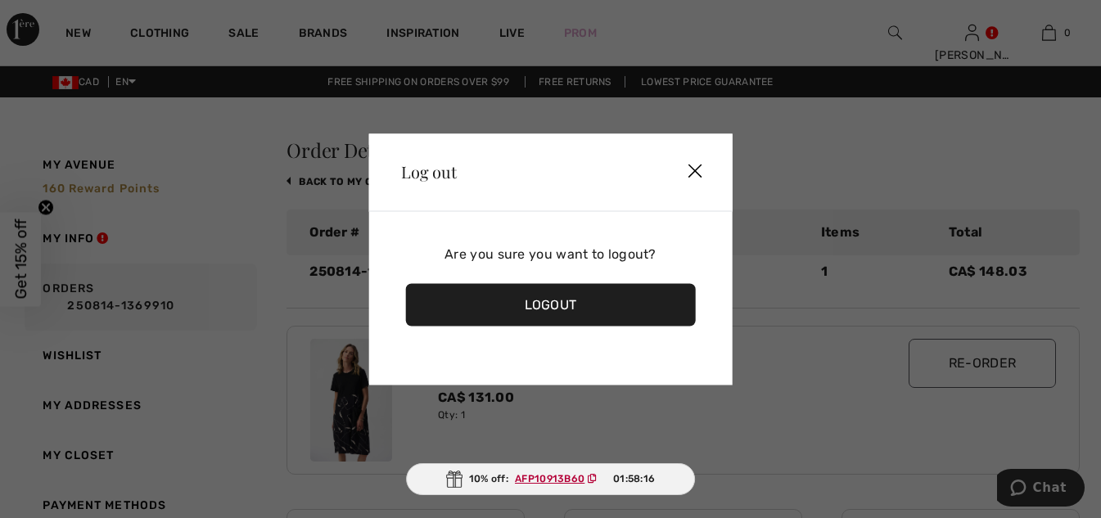
click at [610, 293] on div "Logout" at bounding box center [550, 304] width 291 height 43
